Goal: Information Seeking & Learning: Learn about a topic

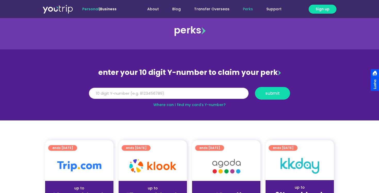
scroll to position [9, 0]
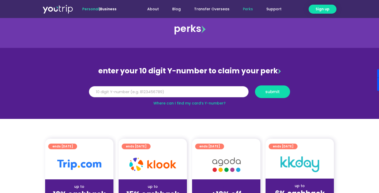
click at [155, 94] on input "Y Number" at bounding box center [169, 91] width 160 height 11
type input "8107415164"
click at [293, 94] on section "enter your 10 digit Y-number to claim your perk Y Number 8107415164 submit Wher…" at bounding box center [189, 83] width 379 height 71
click at [279, 93] on span "submit" at bounding box center [272, 92] width 14 height 4
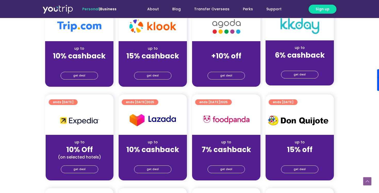
scroll to position [155, 0]
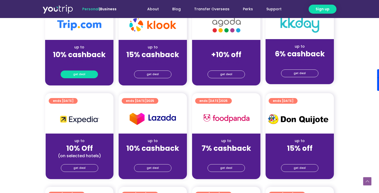
click at [83, 75] on span "get deal" at bounding box center [79, 74] width 12 height 7
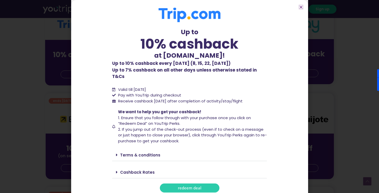
scroll to position [1, 0]
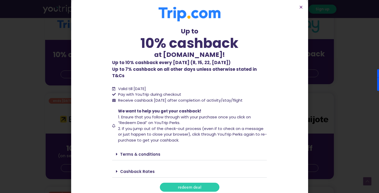
drag, startPoint x: 186, startPoint y: 183, endPoint x: 149, endPoint y: 87, distance: 102.5
click at [149, 92] on span "Pay with YouTrip during checkout" at bounding box center [149, 95] width 64 height 6
click at [149, 66] on p "Up to 10% cashback every Wednesday (8, 15, 22, 29 Oct) Up to 7% cashback on all…" at bounding box center [189, 70] width 155 height 20
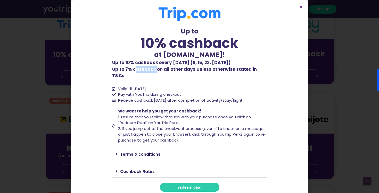
click at [149, 66] on p "Up to 10% cashback every Wednesday (8, 15, 22, 29 Oct) Up to 7% cashback on all…" at bounding box center [189, 70] width 155 height 20
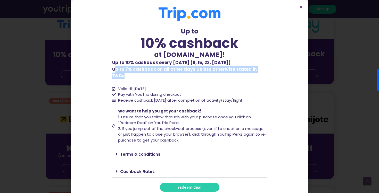
click at [149, 66] on p "Up to 10% cashback every Wednesday (8, 15, 22, 29 Oct) Up to 7% cashback on all…" at bounding box center [189, 70] width 155 height 20
click at [149, 70] on p "Up to 10% cashback every Wednesday (8, 15, 22, 29 Oct) Up to 7% cashback on all…" at bounding box center [189, 70] width 155 height 20
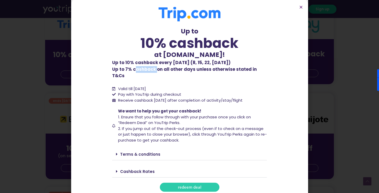
click at [149, 70] on p "Up to 10% cashback every Wednesday (8, 15, 22, 29 Oct) Up to 7% cashback on all…" at bounding box center [189, 70] width 155 height 20
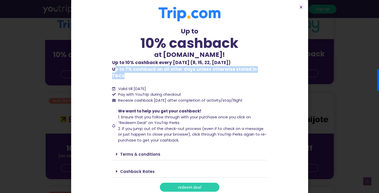
click at [149, 70] on p "Up to 10% cashback every Wednesday (8, 15, 22, 29 Oct) Up to 7% cashback on all…" at bounding box center [189, 70] width 155 height 20
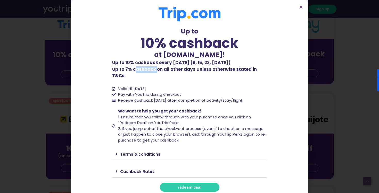
click at [149, 70] on p "Up to 10% cashback every Wednesday (8, 15, 22, 29 Oct) Up to 7% cashback on all…" at bounding box center [189, 70] width 155 height 20
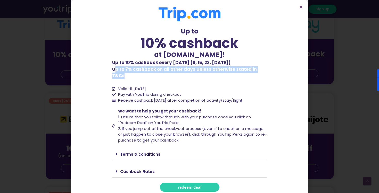
click at [149, 70] on p "Up to 10% cashback every Wednesday (8, 15, 22, 29 Oct) Up to 7% cashback on all…" at bounding box center [189, 70] width 155 height 20
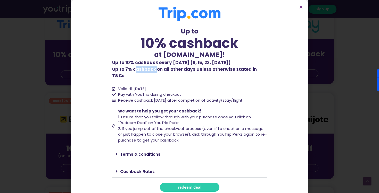
click at [149, 70] on p "Up to 10% cashback every Wednesday (8, 15, 22, 29 Oct) Up to 7% cashback on all…" at bounding box center [189, 70] width 155 height 20
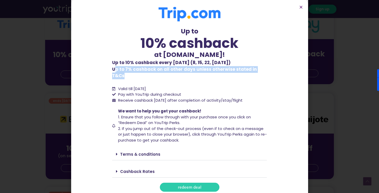
click at [149, 70] on p "Up to 10% cashback every Wednesday (8, 15, 22, 29 Oct) Up to 7% cashback on all…" at bounding box center [189, 70] width 155 height 20
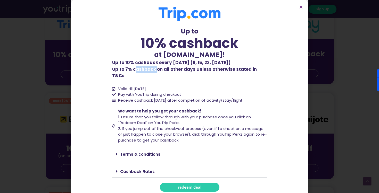
click at [149, 70] on p "Up to 10% cashback every Wednesday (8, 15, 22, 29 Oct) Up to 7% cashback on all…" at bounding box center [189, 70] width 155 height 20
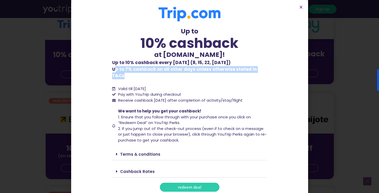
click at [149, 70] on p "Up to 10% cashback every Wednesday (8, 15, 22, 29 Oct) Up to 7% cashback on all…" at bounding box center [189, 70] width 155 height 20
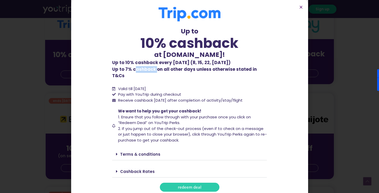
click at [149, 70] on p "Up to 10% cashback every Wednesday (8, 15, 22, 29 Oct) Up to 7% cashback on all…" at bounding box center [189, 70] width 155 height 20
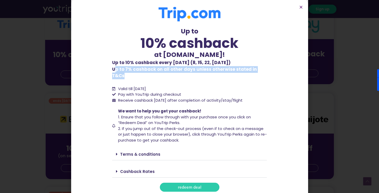
click at [149, 70] on p "Up to 10% cashback every Wednesday (8, 15, 22, 29 Oct) Up to 7% cashback on all…" at bounding box center [189, 70] width 155 height 20
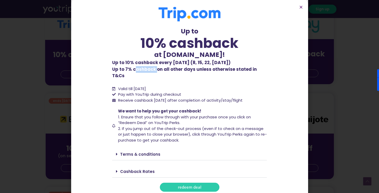
click at [149, 70] on p "Up to 10% cashback every Wednesday (8, 15, 22, 29 Oct) Up to 7% cashback on all…" at bounding box center [189, 70] width 155 height 20
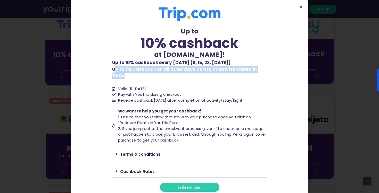
click at [149, 70] on p "Up to 10% cashback every Wednesday (8, 15, 22, 29 Oct) Up to 7% cashback on all…" at bounding box center [189, 70] width 155 height 20
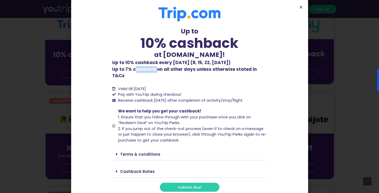
click at [149, 70] on p "Up to 10% cashback every Wednesday (8, 15, 22, 29 Oct) Up to 7% cashback on all…" at bounding box center [189, 70] width 155 height 20
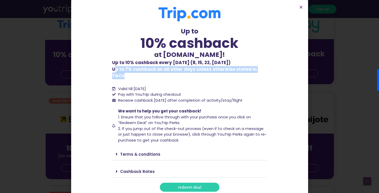
click at [149, 70] on p "Up to 10% cashback every Wednesday (8, 15, 22, 29 Oct) Up to 7% cashback on all…" at bounding box center [189, 70] width 155 height 20
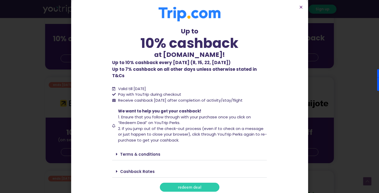
click at [139, 130] on span "2. If you jump out of the check-out process (even if to check on a message or j…" at bounding box center [192, 134] width 149 height 17
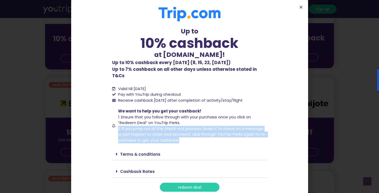
click at [139, 130] on span "2. If you jump out of the check-out process (even if to check on a message or j…" at bounding box center [192, 134] width 149 height 17
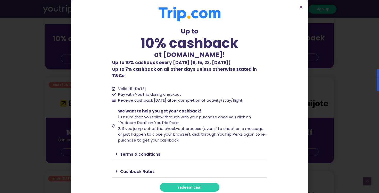
click at [140, 115] on span "1. Ensure that you follow through with your purchase once you click on “Redeem …" at bounding box center [184, 120] width 133 height 11
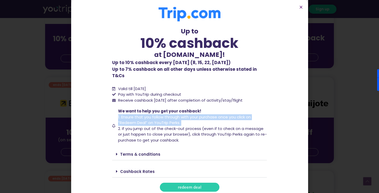
click at [140, 115] on span "1. Ensure that you follow through with your purchase once you click on “Redeem …" at bounding box center [184, 120] width 133 height 11
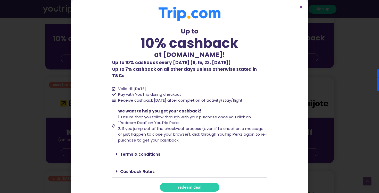
click at [137, 152] on link "Terms & conditions" at bounding box center [140, 154] width 40 height 5
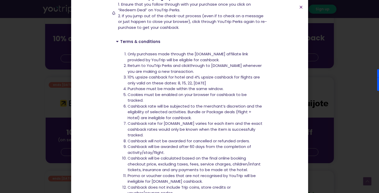
scroll to position [129, 0]
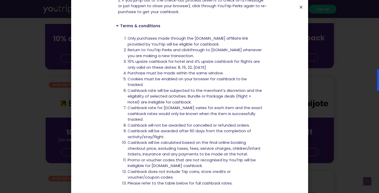
click at [160, 76] on li "Cookies must be enabled on your browser for cashback to be tracked." at bounding box center [195, 82] width 135 height 12
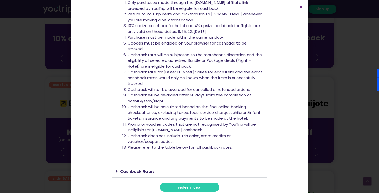
click at [137, 166] on div "Cashback Rates" at bounding box center [189, 172] width 155 height 12
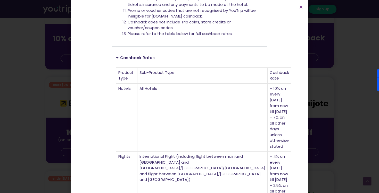
scroll to position [294, 0]
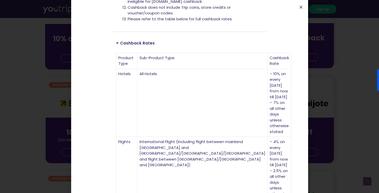
click at [268, 137] on td "– 4% on every Wednesday from now till 29 Oct 2025 – 2.5% on all other days unle…" at bounding box center [280, 171] width 24 height 68
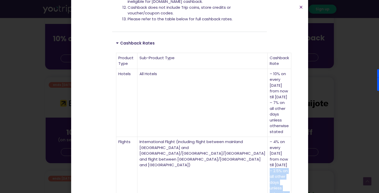
click at [268, 137] on td "– 4% on every Wednesday from now till 29 Oct 2025 – 2.5% on all other days unle…" at bounding box center [280, 171] width 24 height 68
click at [183, 137] on td "International Flight (including flight between mainland China and Hong Kong/Mac…" at bounding box center [202, 171] width 130 height 68
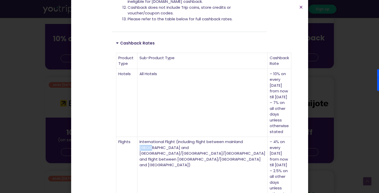
click at [183, 137] on td "International Flight (including flight between mainland China and Hong Kong/Mac…" at bounding box center [202, 171] width 130 height 68
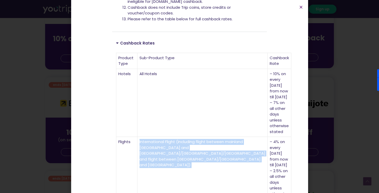
click at [183, 137] on td "International Flight (including flight between mainland China and Hong Kong/Mac…" at bounding box center [202, 171] width 130 height 68
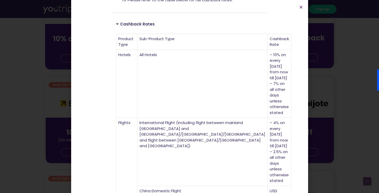
click at [174, 186] on td "China Domestic Flight" at bounding box center [202, 194] width 130 height 16
click at [301, 5] on section "Up to 10% cashback at Trip.com! Up to 10% cashback at Trip.com! Up to 10% cashb…" at bounding box center [189, 12] width 237 height 650
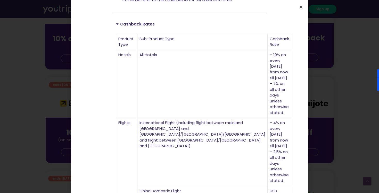
click at [301, 7] on icon "Close" at bounding box center [301, 7] width 4 height 4
